Goal: Use online tool/utility: Utilize a website feature to perform a specific function

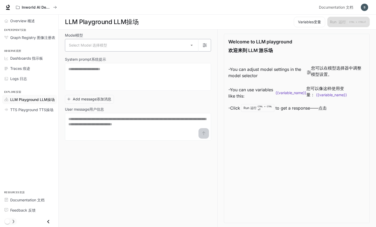
click at [96, 47] on body "Skip to main content Inworld AI Demos 虚拟世界AI演示 Documentation 文档 Documentation 文…" at bounding box center [188, 113] width 376 height 227
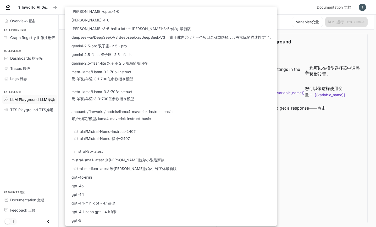
click at [58, 23] on div at bounding box center [188, 113] width 376 height 227
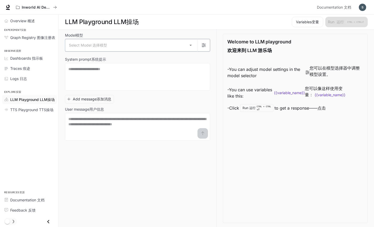
scroll to position [0, 0]
click at [41, 110] on font "TTS操场" at bounding box center [46, 110] width 14 height 4
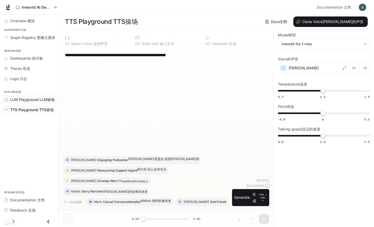
click at [32, 97] on span "LLM Playground LLM操场" at bounding box center [32, 99] width 44 height 5
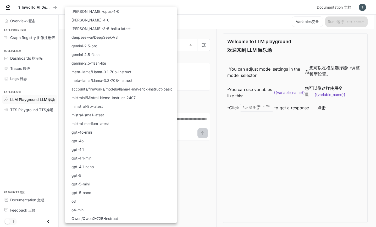
click at [134, 47] on body "Skip to main content Inworld AI Demos 虚拟世界AI演示 Documentation 文档 Documentation 文…" at bounding box center [188, 113] width 376 height 227
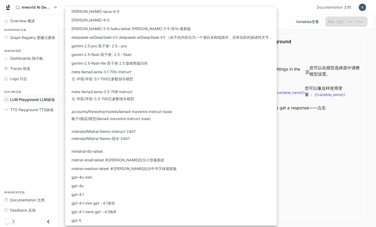
click at [56, 140] on div at bounding box center [188, 113] width 376 height 227
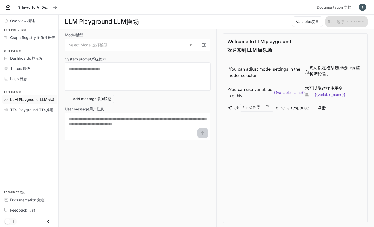
click at [122, 80] on textarea at bounding box center [137, 76] width 138 height 21
click at [117, 123] on textarea at bounding box center [137, 126] width 138 height 21
click at [45, 57] on div "Dashboards 指示板" at bounding box center [32, 57] width 44 height 5
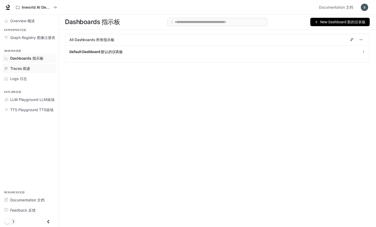
click at [34, 69] on div "Traces 痕迹" at bounding box center [32, 68] width 44 height 5
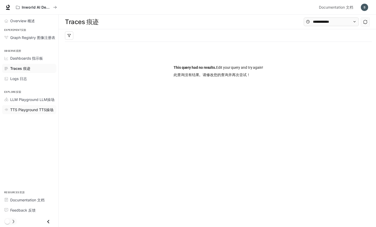
click at [24, 109] on span "TTS Playground TTS操场" at bounding box center [31, 109] width 43 height 5
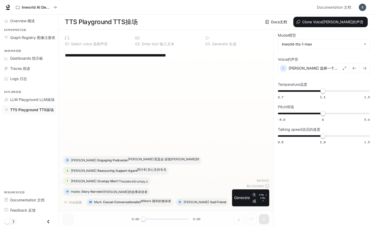
click at [38, 108] on span "TTS Playground TTS操场" at bounding box center [31, 109] width 43 height 5
click at [36, 98] on span "LLM Playground LLM操场" at bounding box center [32, 99] width 44 height 5
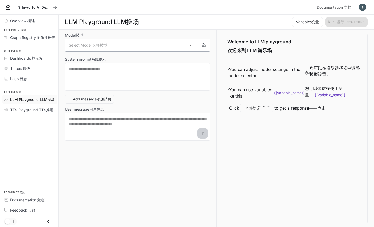
click at [110, 49] on body "Skip to main content Inworld AI Demos 虚拟世界AI演示 Documentation 文档 Documentation 文…" at bounding box center [187, 113] width 374 height 227
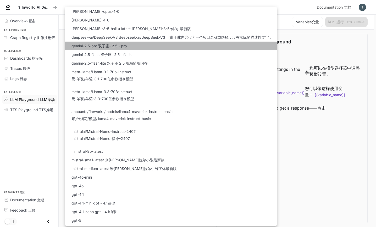
click at [112, 47] on font "双子座- 2.5 - pro" at bounding box center [112, 46] width 29 height 4
type input "**********"
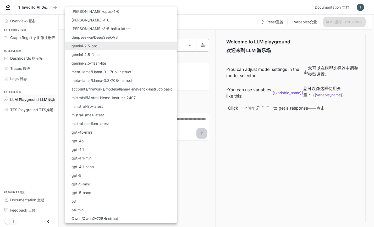
click at [189, 43] on body "**********" at bounding box center [187, 113] width 374 height 227
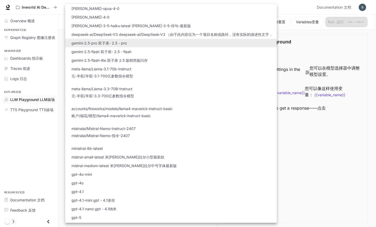
click at [332, 133] on div at bounding box center [188, 113] width 376 height 227
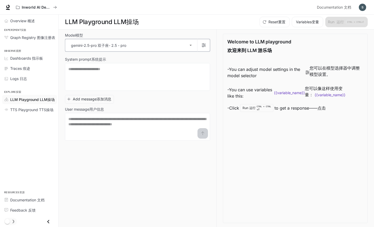
click at [202, 45] on icon "button" at bounding box center [203, 45] width 4 height 4
click at [105, 127] on textarea at bounding box center [137, 126] width 138 height 21
click at [24, 39] on span "Graph Registry 图像注册表" at bounding box center [32, 37] width 45 height 5
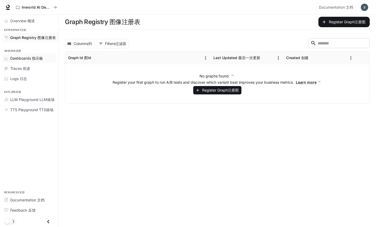
click at [25, 55] on link "Dashboards 指示板" at bounding box center [29, 58] width 54 height 9
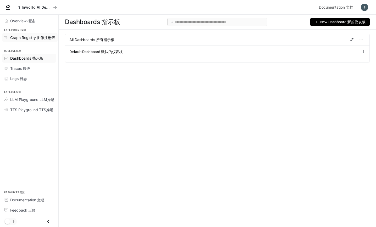
click at [22, 40] on span "Graph Registry 图像注册表" at bounding box center [32, 37] width 45 height 5
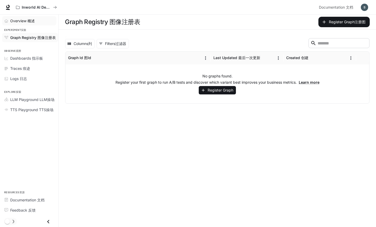
click at [24, 21] on span "Overview 概述" at bounding box center [22, 20] width 25 height 5
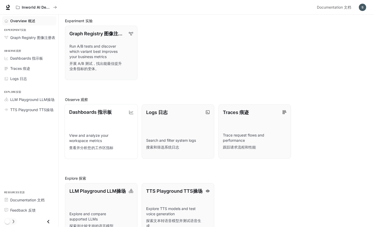
scroll to position [75, 0]
